Goal: Information Seeking & Learning: Compare options

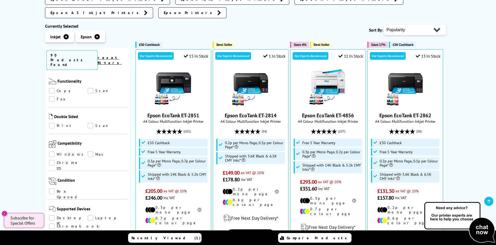
scroll to position [97, 0]
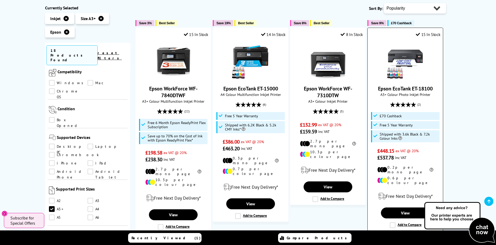
scroll to position [84, 0]
click at [394, 89] on link "Epson EcoTank ET-18100" at bounding box center [405, 88] width 55 height 7
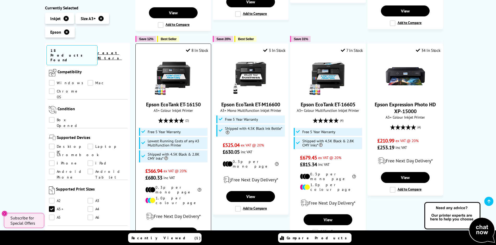
scroll to position [291, 0]
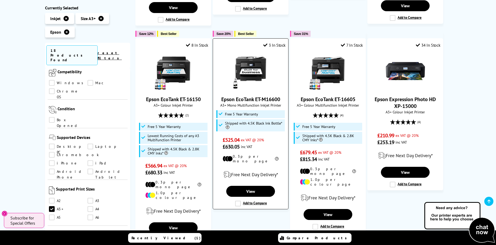
click at [248, 96] on link "Epson EcoTank ET-M16600" at bounding box center [250, 99] width 59 height 7
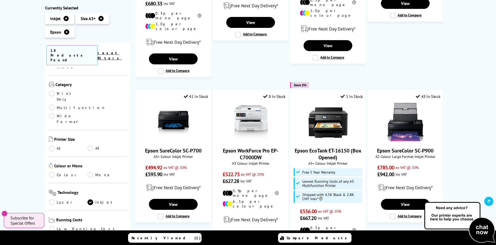
scroll to position [68, 0]
click at [90, 199] on link "Mono" at bounding box center [107, 202] width 39 height 6
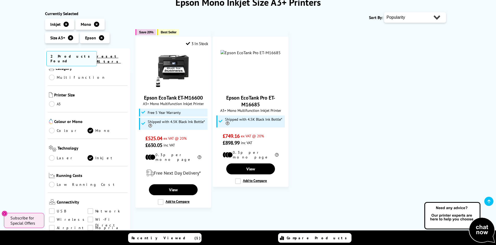
scroll to position [70, 0]
